Goal: Task Accomplishment & Management: Complete application form

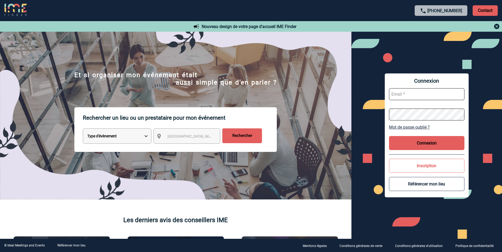
click at [412, 95] on input "text" at bounding box center [426, 94] width 75 height 12
click at [412, 127] on link "Mot de passe oublié ?" at bounding box center [426, 127] width 75 height 5
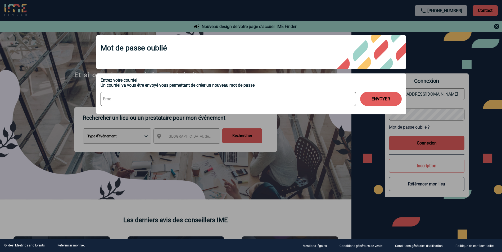
click at [412, 52] on div "Mot de passe oublié Entrez votre courriel Un courriel va vous être envoyé vous …" at bounding box center [251, 76] width 323 height 94
click at [390, 52] on div "Mot de passe oublié" at bounding box center [251, 52] width 310 height 34
click at [199, 54] on div "Mot de passe oublié" at bounding box center [251, 52] width 310 height 34
click at [388, 101] on button "ENVOYER" at bounding box center [381, 99] width 42 height 14
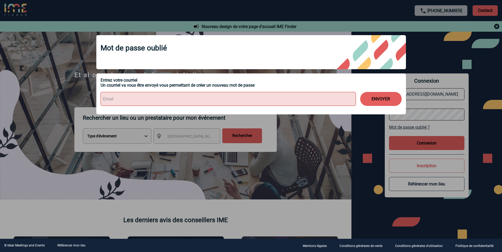
click at [372, 99] on button "ENVOYER" at bounding box center [381, 99] width 42 height 14
click at [424, 61] on div at bounding box center [251, 126] width 502 height 252
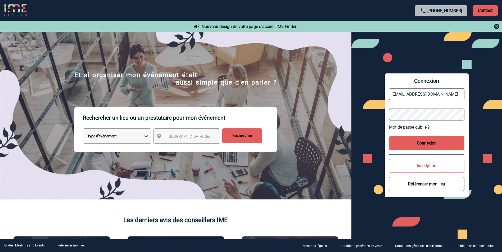
click at [460, 93] on input "yamina.benamara@rcibanque.com" at bounding box center [426, 94] width 75 height 12
click at [457, 95] on input "yamina.benamara@rcibanque.com" at bounding box center [426, 94] width 75 height 12
drag, startPoint x: 457, startPoint y: 95, endPoint x: 435, endPoint y: 92, distance: 22.6
click at [435, 92] on input "yamina.benamara@rcibanque.com" at bounding box center [426, 94] width 75 height 12
type input "yamina.benamara@mobilize-fs.com"
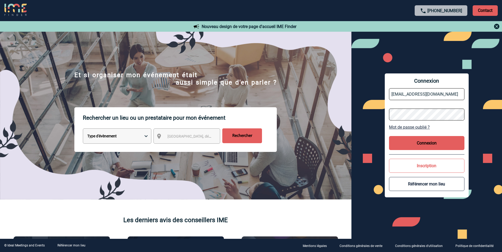
click at [415, 128] on link "Mot de passe oublié ?" at bounding box center [426, 127] width 75 height 5
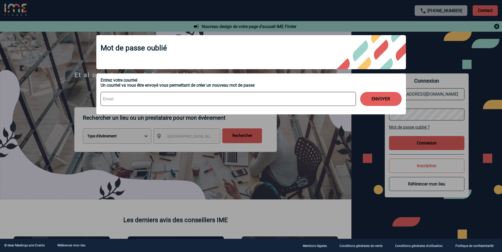
click at [122, 95] on input at bounding box center [228, 99] width 255 height 14
drag, startPoint x: 176, startPoint y: 99, endPoint x: 141, endPoint y: 98, distance: 35.2
click at [141, 98] on input "yamina.benamara@rcibanque.com" at bounding box center [228, 99] width 255 height 14
click at [157, 100] on input "yamina.benamara@mobilize.fs.com" at bounding box center [228, 99] width 255 height 14
type input "yamina.benamara@mobilize-fs.com"
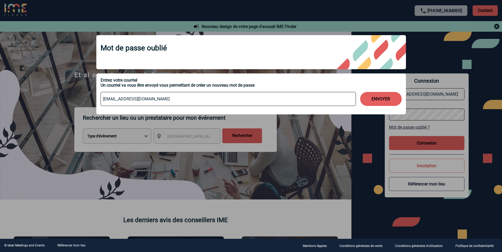
click at [377, 101] on button "ENVOYER" at bounding box center [381, 99] width 42 height 14
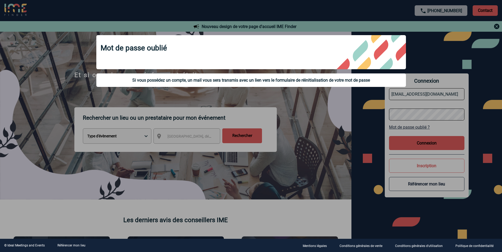
click at [388, 134] on div at bounding box center [251, 126] width 502 height 252
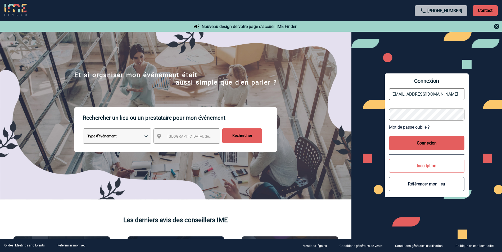
drag, startPoint x: 426, startPoint y: 169, endPoint x: 427, endPoint y: 173, distance: 4.5
click at [426, 167] on button "Inscription" at bounding box center [426, 166] width 75 height 14
drag, startPoint x: 427, startPoint y: 173, endPoint x: 434, endPoint y: 243, distance: 69.6
click at [434, 238] on div "Connexion yamina.benamara@mobilize-fs.com Mot de passe oublié ? Connexion Inscr…" at bounding box center [426, 135] width 151 height 207
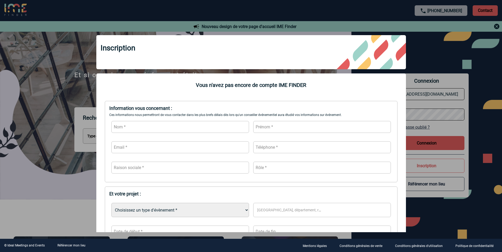
click at [447, 51] on div at bounding box center [251, 126] width 502 height 252
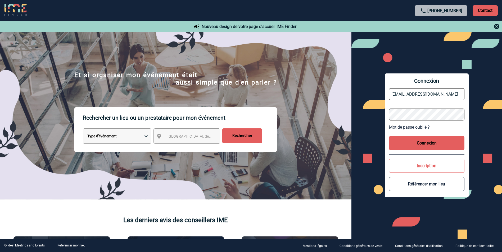
click at [402, 127] on link "Mot de passe oublié ?" at bounding box center [426, 127] width 75 height 5
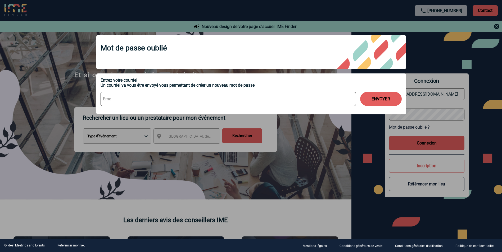
click at [128, 102] on input at bounding box center [228, 99] width 255 height 14
type input "yamina.benamara@mobilize-fs.com"
click at [387, 98] on button "ENVOYER" at bounding box center [381, 99] width 42 height 14
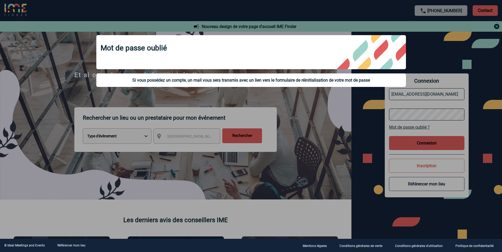
click at [464, 117] on div at bounding box center [251, 126] width 502 height 252
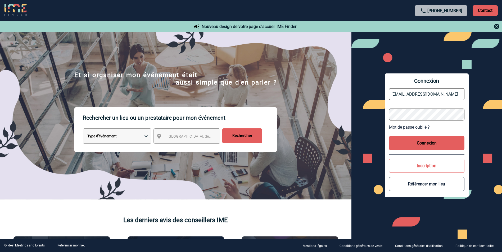
click at [424, 166] on button "Inscription" at bounding box center [426, 166] width 75 height 14
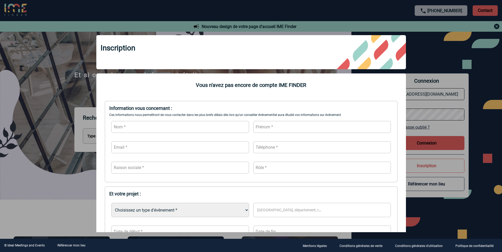
click at [134, 127] on input "text" at bounding box center [180, 127] width 138 height 12
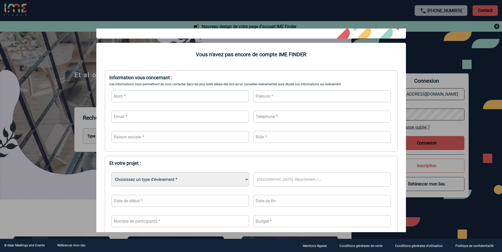
scroll to position [26, 0]
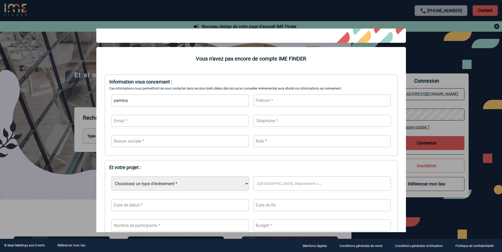
type input "yamina"
click at [134, 102] on input "yamina" at bounding box center [180, 101] width 138 height 12
drag, startPoint x: 140, startPoint y: 101, endPoint x: 63, endPoint y: 88, distance: 78.3
click at [63, 88] on body "+33 1 45 72 07 14 Contact Contact Nouveau design de votre page d'accueil IME Fi…" at bounding box center [251, 126] width 502 height 252
type input "benamara"
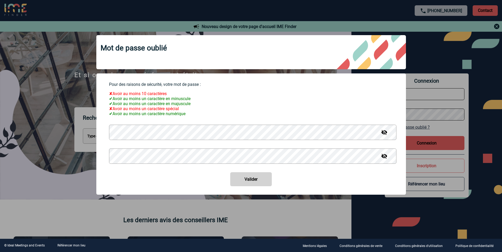
click at [384, 136] on img at bounding box center [384, 132] width 6 height 6
